Goal: Information Seeking & Learning: Learn about a topic

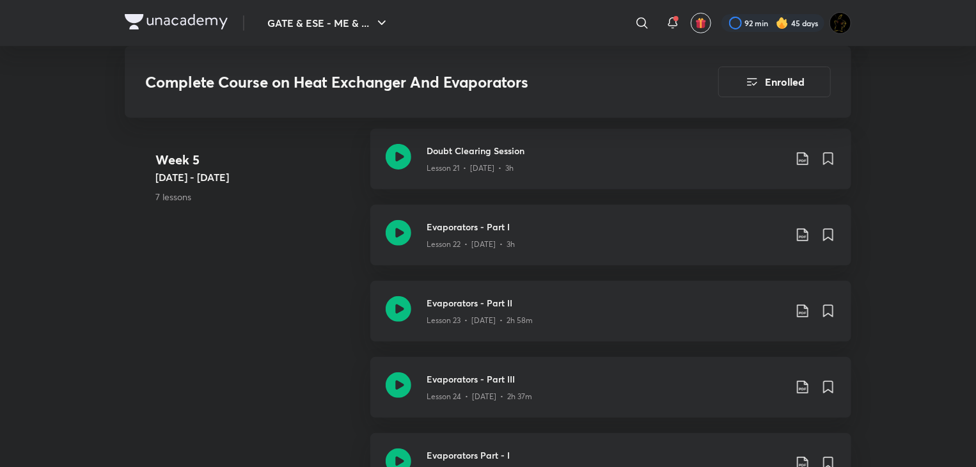
scroll to position [2639, 0]
